Goal: Check status: Check status

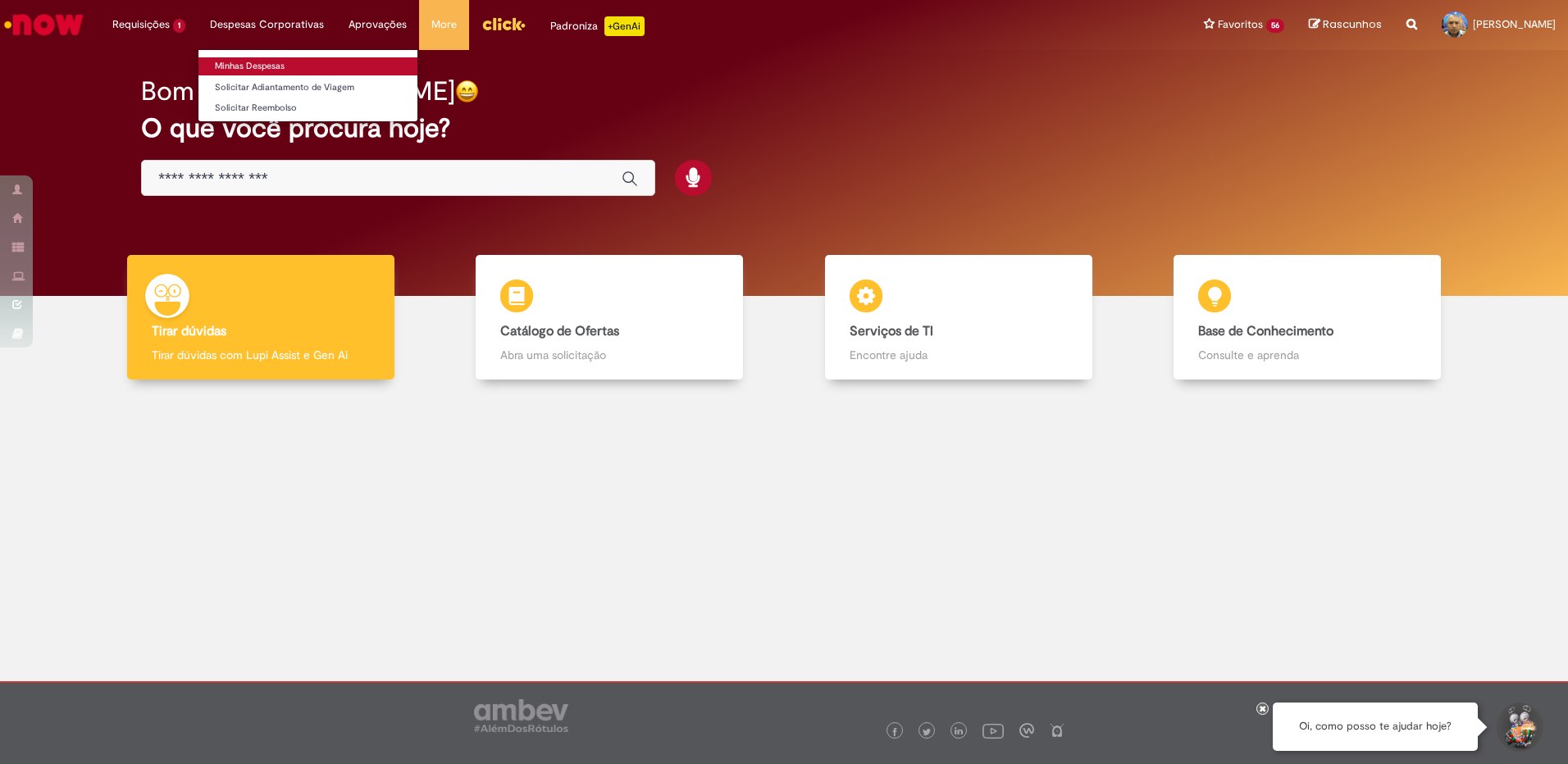
click at [243, 65] on link "Minhas Despesas" at bounding box center [308, 66] width 219 height 18
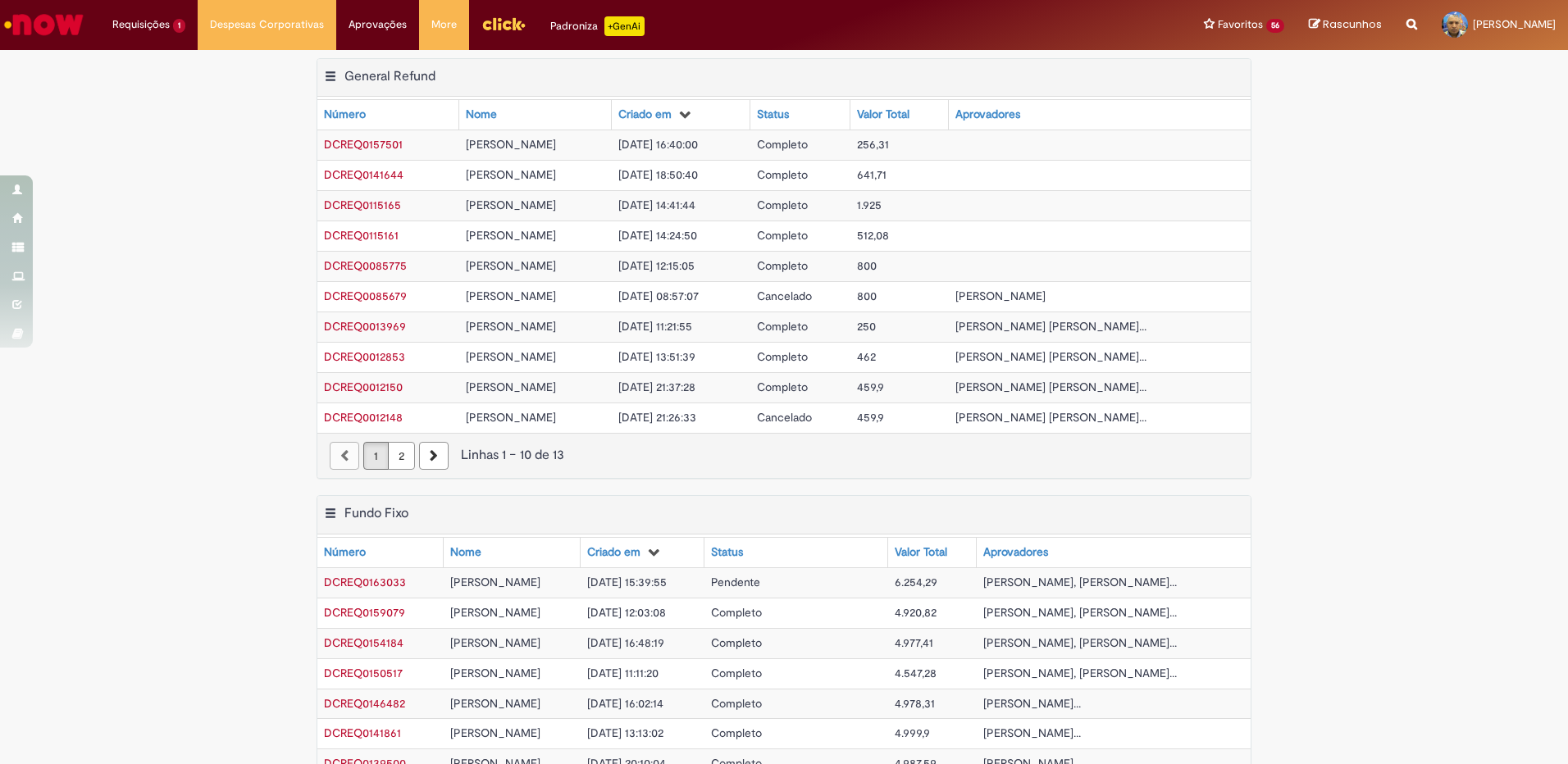
click at [1059, 581] on span "[PERSON_NAME], [PERSON_NAME]..." at bounding box center [1080, 581] width 193 height 15
click at [1192, 581] on td "[PERSON_NAME], [PERSON_NAME]..." at bounding box center [1113, 582] width 274 height 30
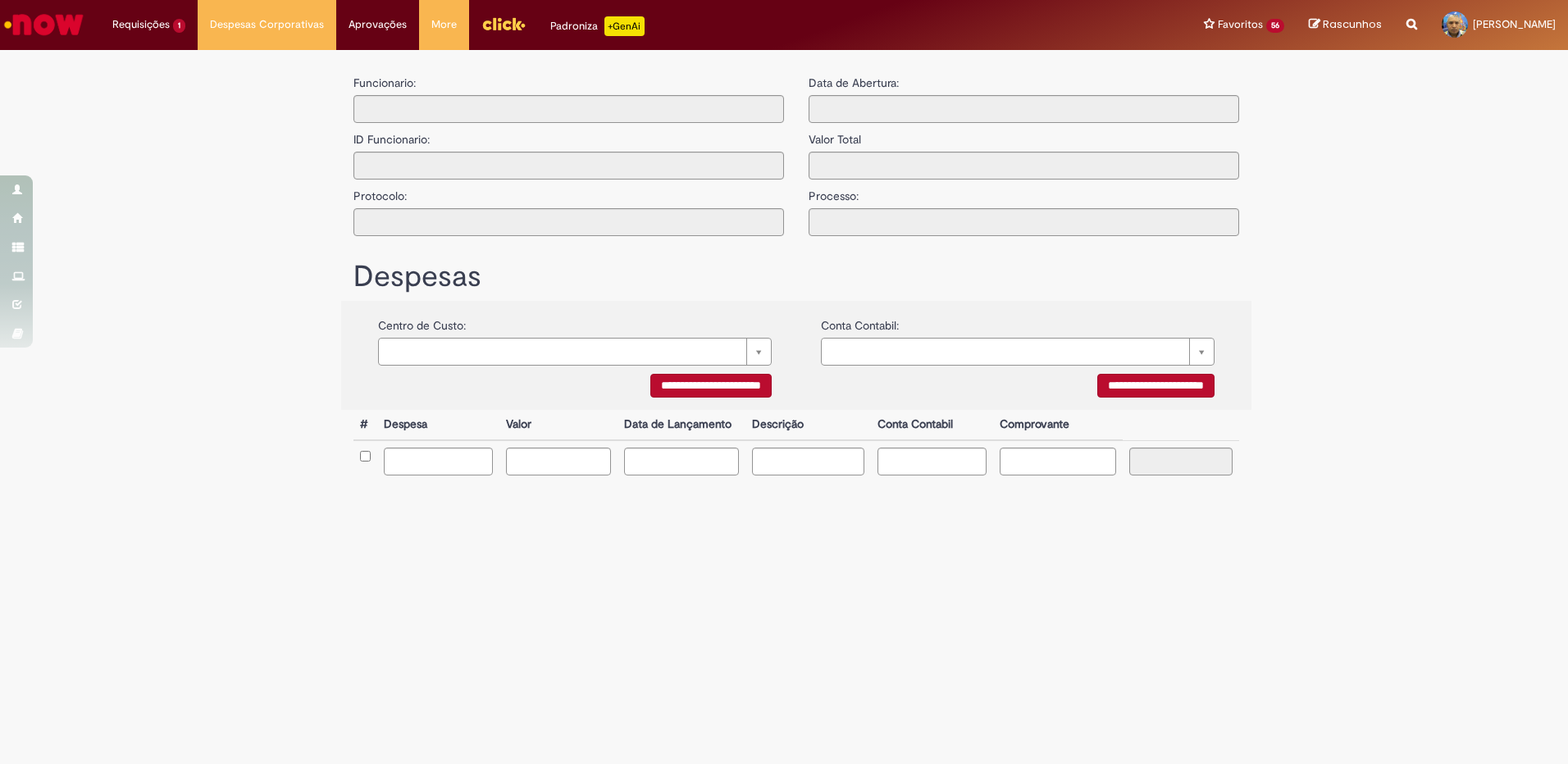
type input "**********"
